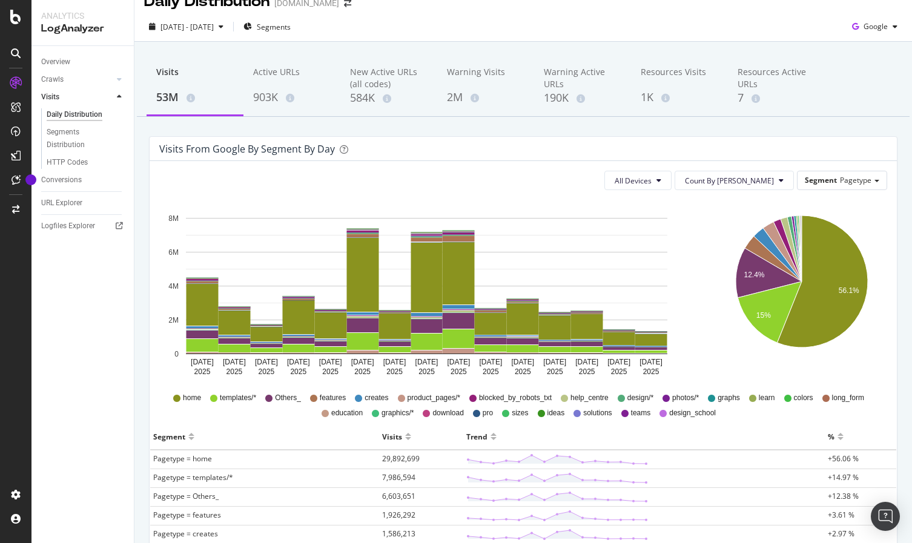
scroll to position [51, 0]
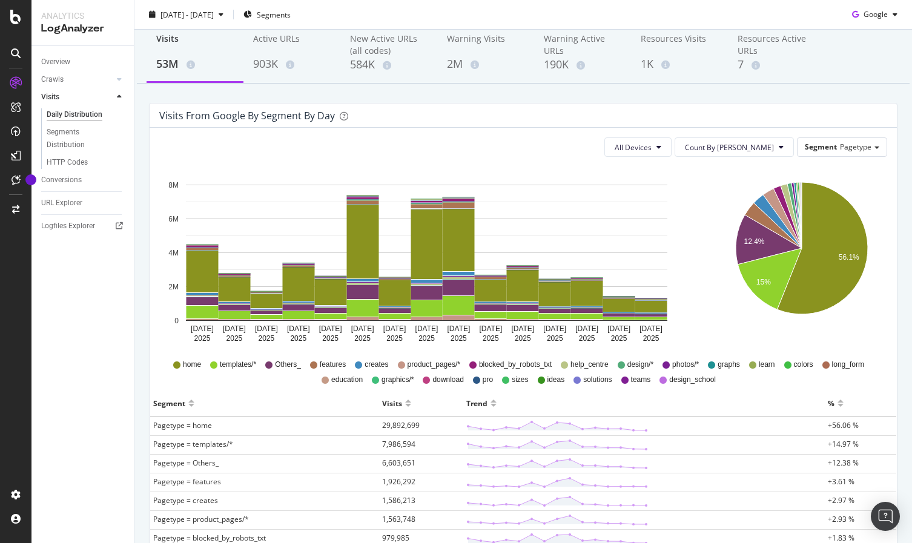
click at [192, 430] on span "Pagetype = home" at bounding box center [182, 425] width 59 height 10
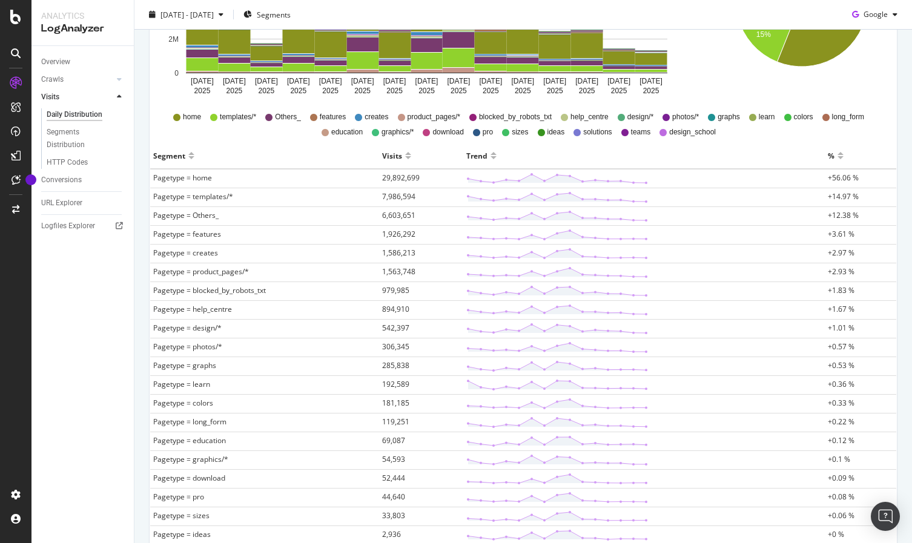
scroll to position [0, 0]
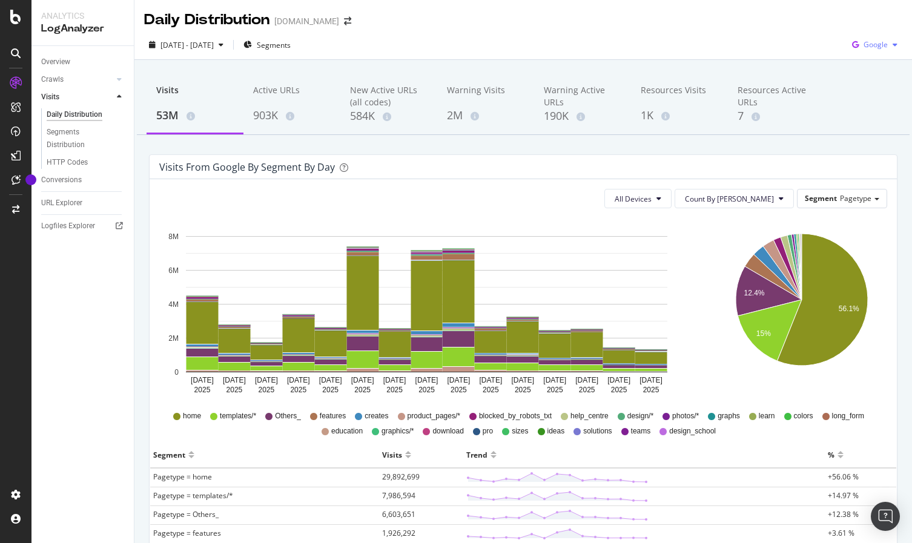
click at [866, 46] on span "Google" at bounding box center [875, 44] width 24 height 10
click at [855, 91] on span "Bing" at bounding box center [875, 91] width 45 height 11
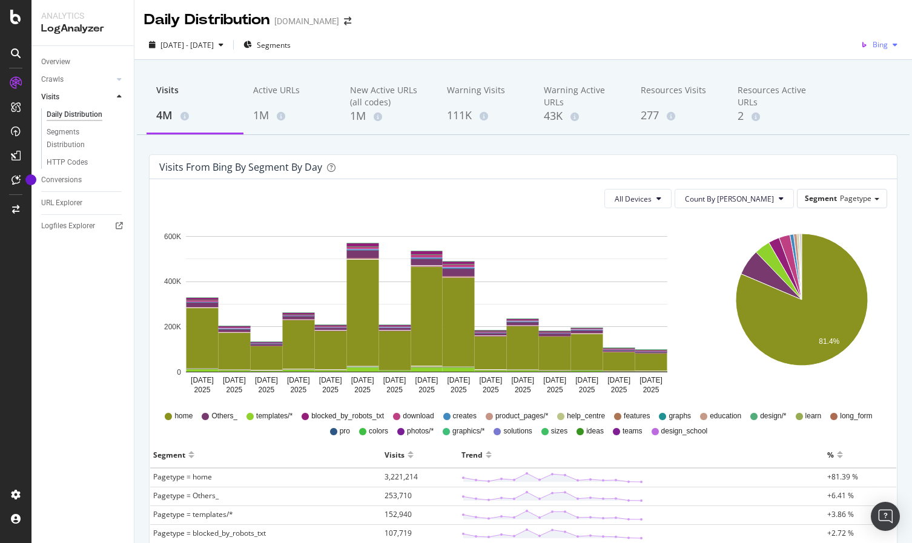
click at [872, 44] on span "Bing" at bounding box center [879, 44] width 15 height 10
click at [856, 113] on span "OpenAI" at bounding box center [875, 113] width 45 height 11
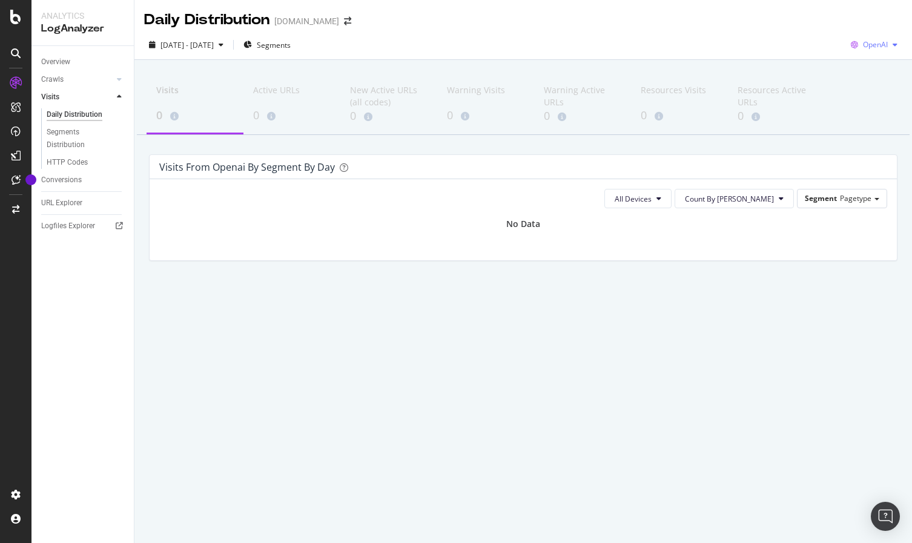
click at [871, 44] on span "OpenAI" at bounding box center [875, 44] width 25 height 10
click at [852, 133] on div "Other AI Bots" at bounding box center [866, 137] width 84 height 18
click at [854, 45] on span "Other AI Bots" at bounding box center [865, 44] width 45 height 10
click at [852, 74] on span "Google" at bounding box center [872, 69] width 47 height 11
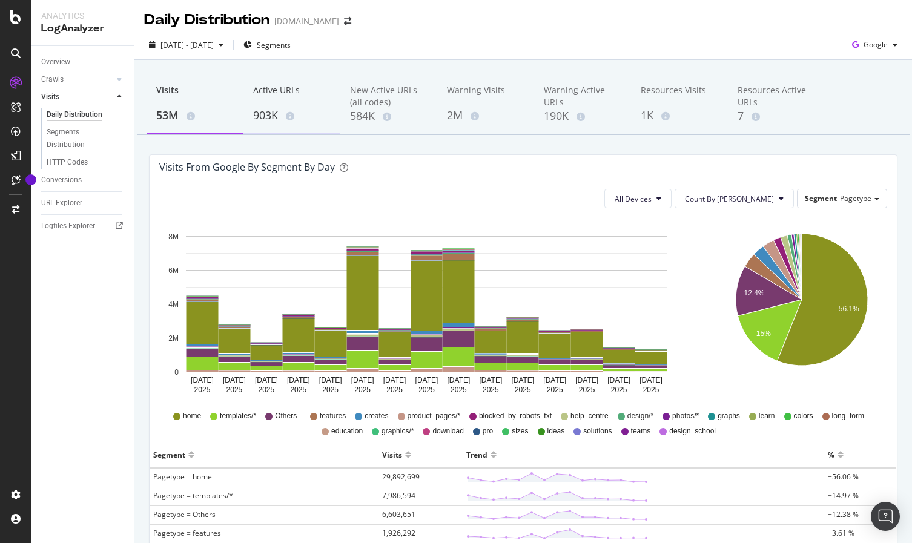
click at [287, 102] on div "Active URLs" at bounding box center [291, 95] width 77 height 23
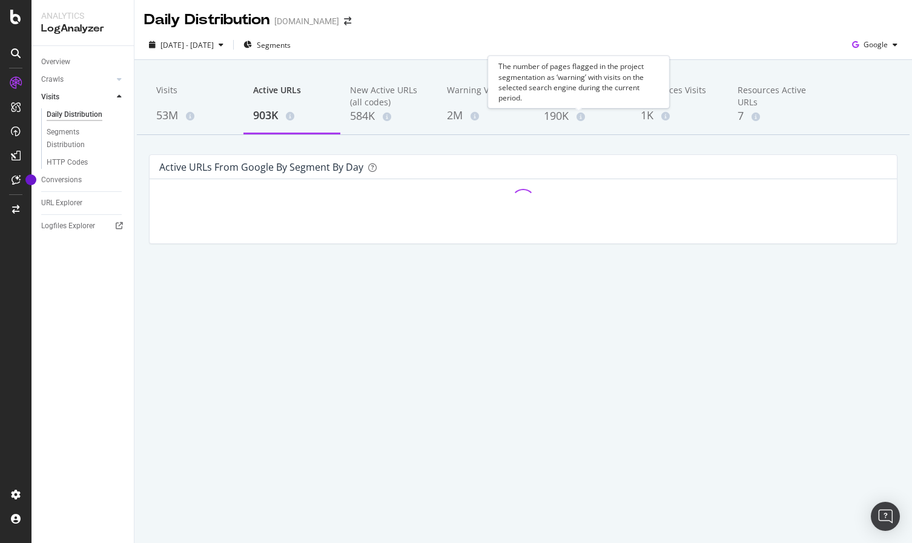
click at [571, 88] on div "The number of pages flagged in the project segmentation as ‘warning’ with visit…" at bounding box center [579, 82] width 182 height 53
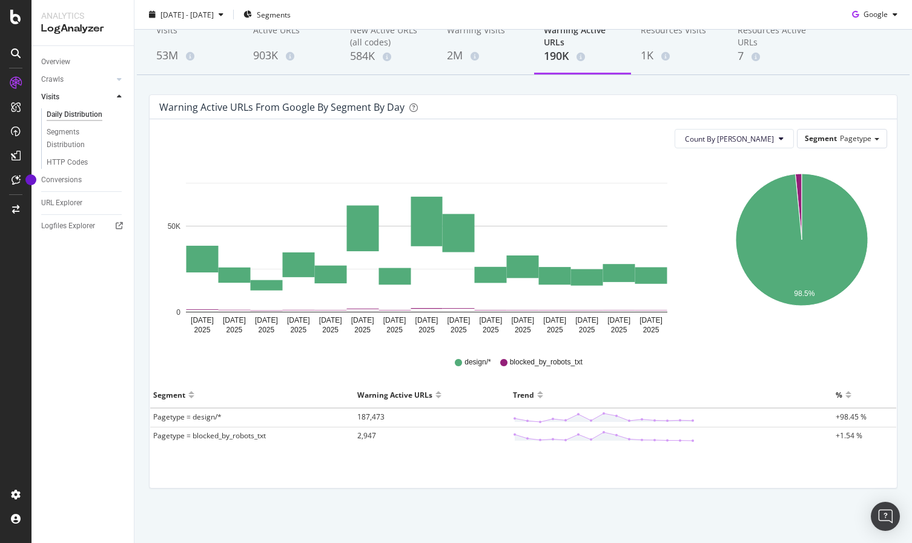
scroll to position [60, 0]
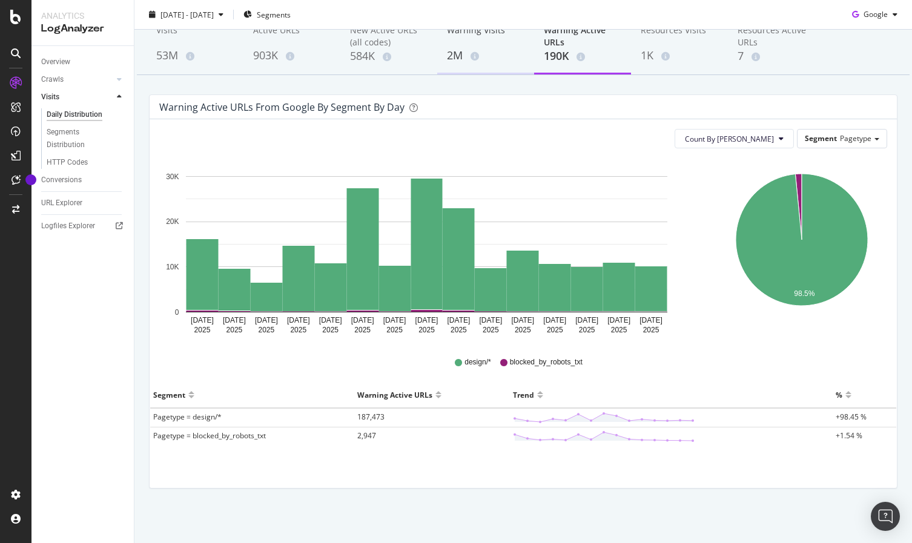
click at [461, 47] on div "Warning Visits" at bounding box center [485, 35] width 77 height 23
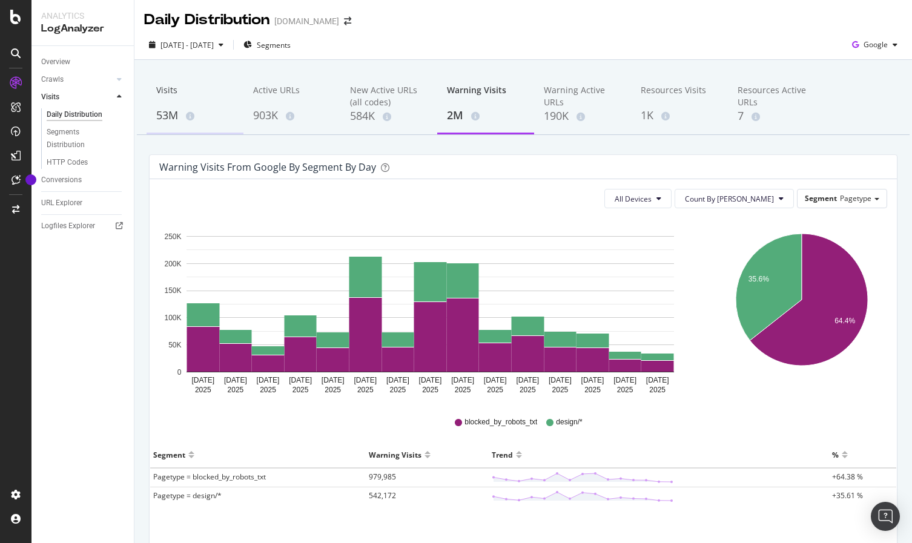
click at [169, 99] on div "Visits" at bounding box center [194, 95] width 77 height 23
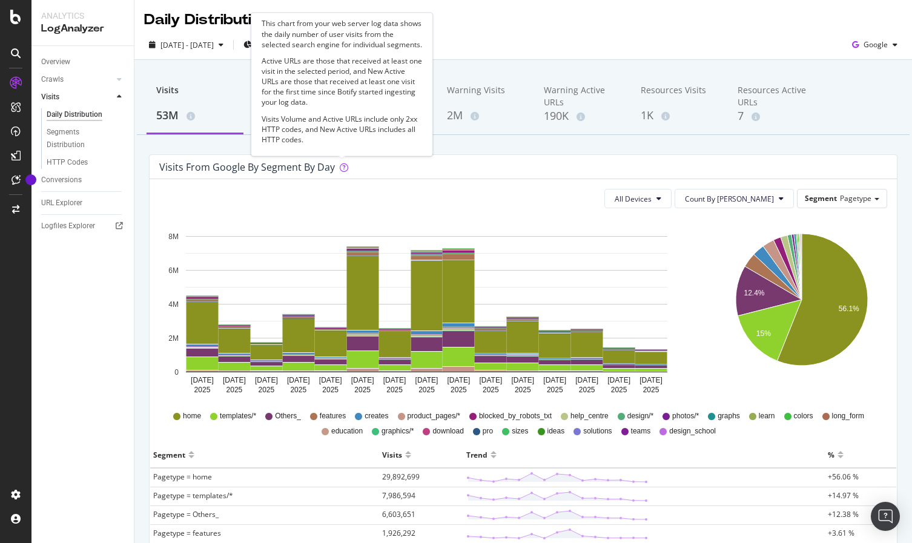
click at [344, 113] on div "This chart from your web server log data shows the daily number of user visits …" at bounding box center [341, 84] width 161 height 133
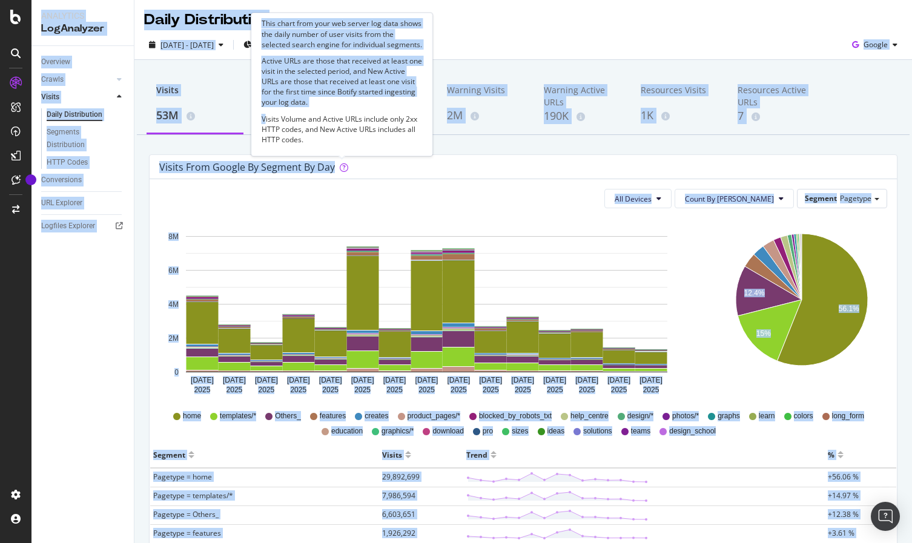
click at [344, 113] on div "This chart from your web server log data shows the daily number of user visits …" at bounding box center [341, 84] width 161 height 133
click at [345, 123] on p "Visits Volume and Active URLs include only 2xx HTTP codes, and New Active URLs …" at bounding box center [341, 129] width 161 height 31
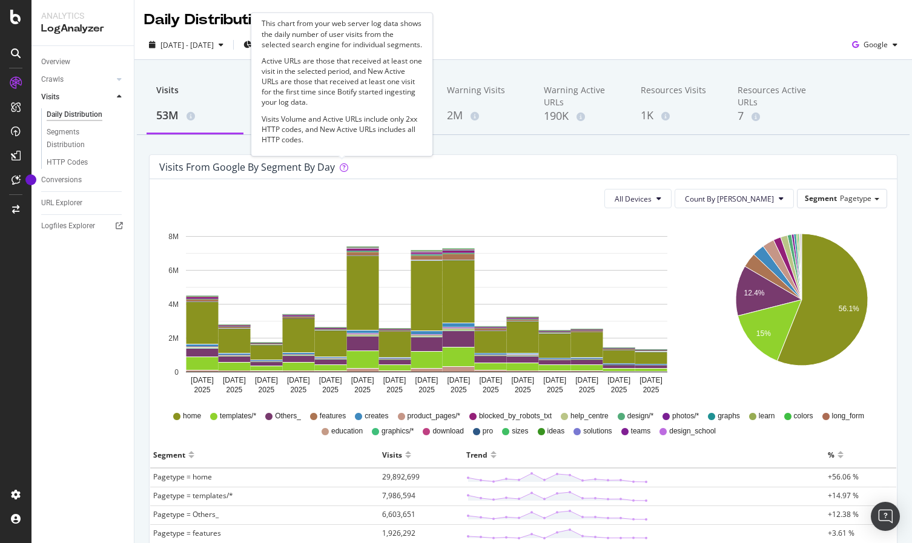
drag, startPoint x: 319, startPoint y: 143, endPoint x: 260, endPoint y: 19, distance: 137.5
click at [260, 19] on div "This chart from your web server log data shows the daily number of user visits …" at bounding box center [342, 84] width 182 height 143
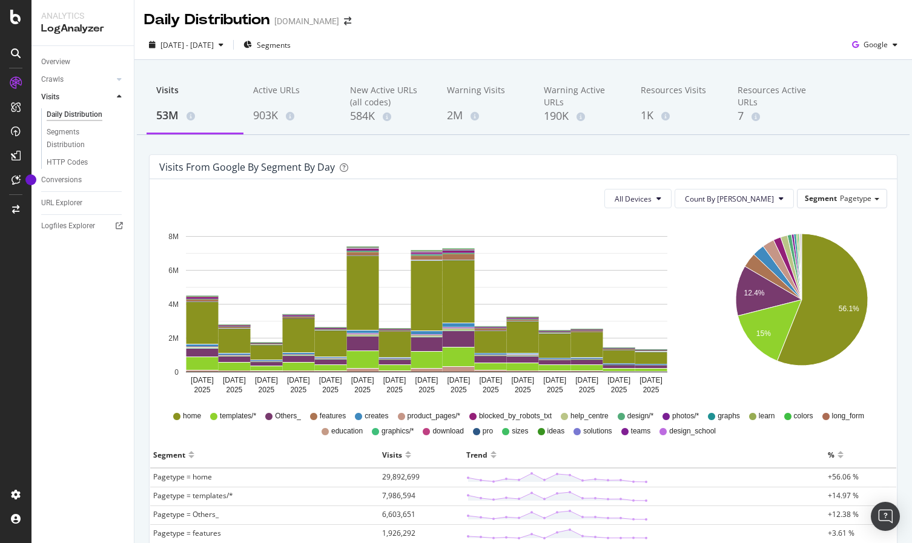
copy div "This chart from your web server log data shows the daily number of user visits …"
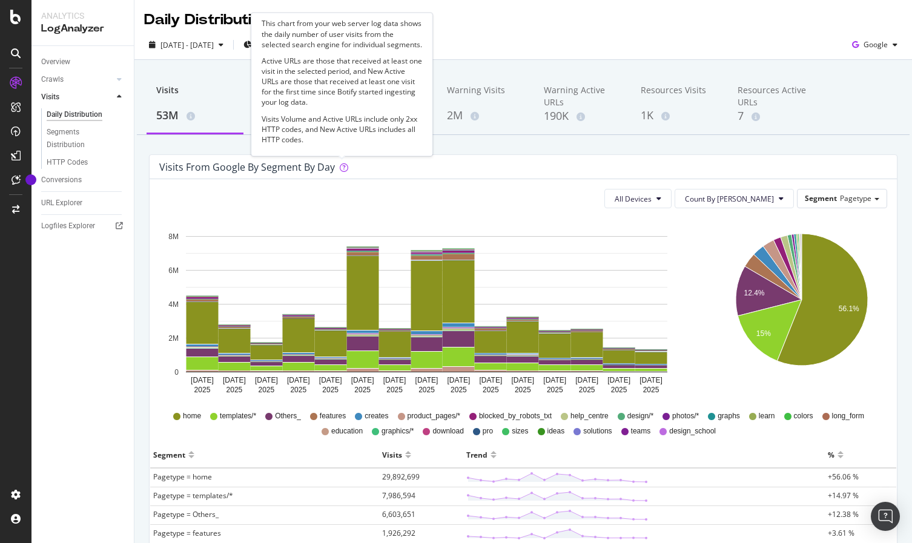
drag, startPoint x: 260, startPoint y: 23, endPoint x: 346, endPoint y: 139, distance: 144.5
click at [346, 139] on div "This chart from your web server log data shows the daily number of user visits …" at bounding box center [342, 84] width 182 height 143
copy div "This chart from your web server log data shows the daily number of user visits …"
